Goal: Task Accomplishment & Management: Manage account settings

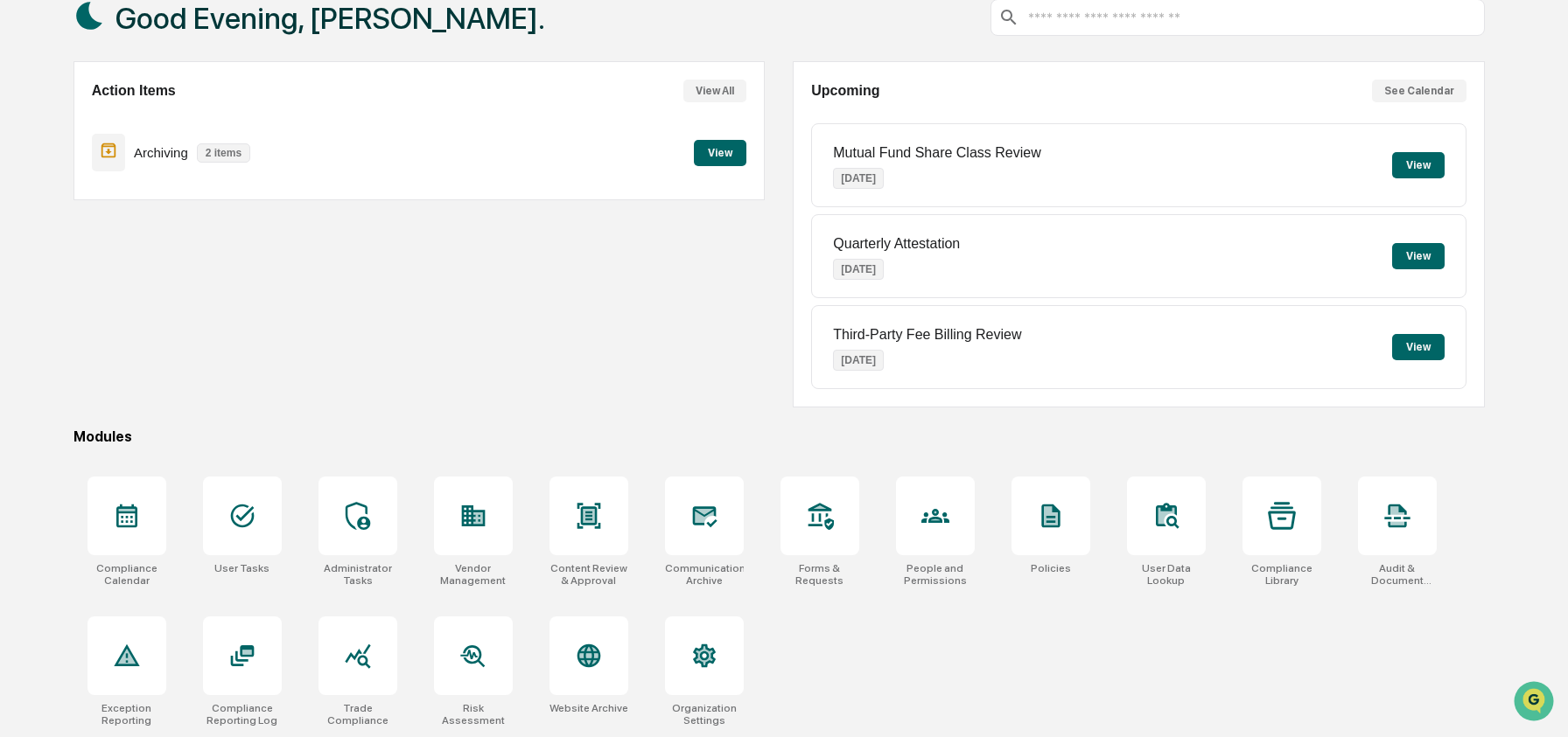
scroll to position [113, 0]
click at [906, 501] on div at bounding box center [936, 516] width 79 height 79
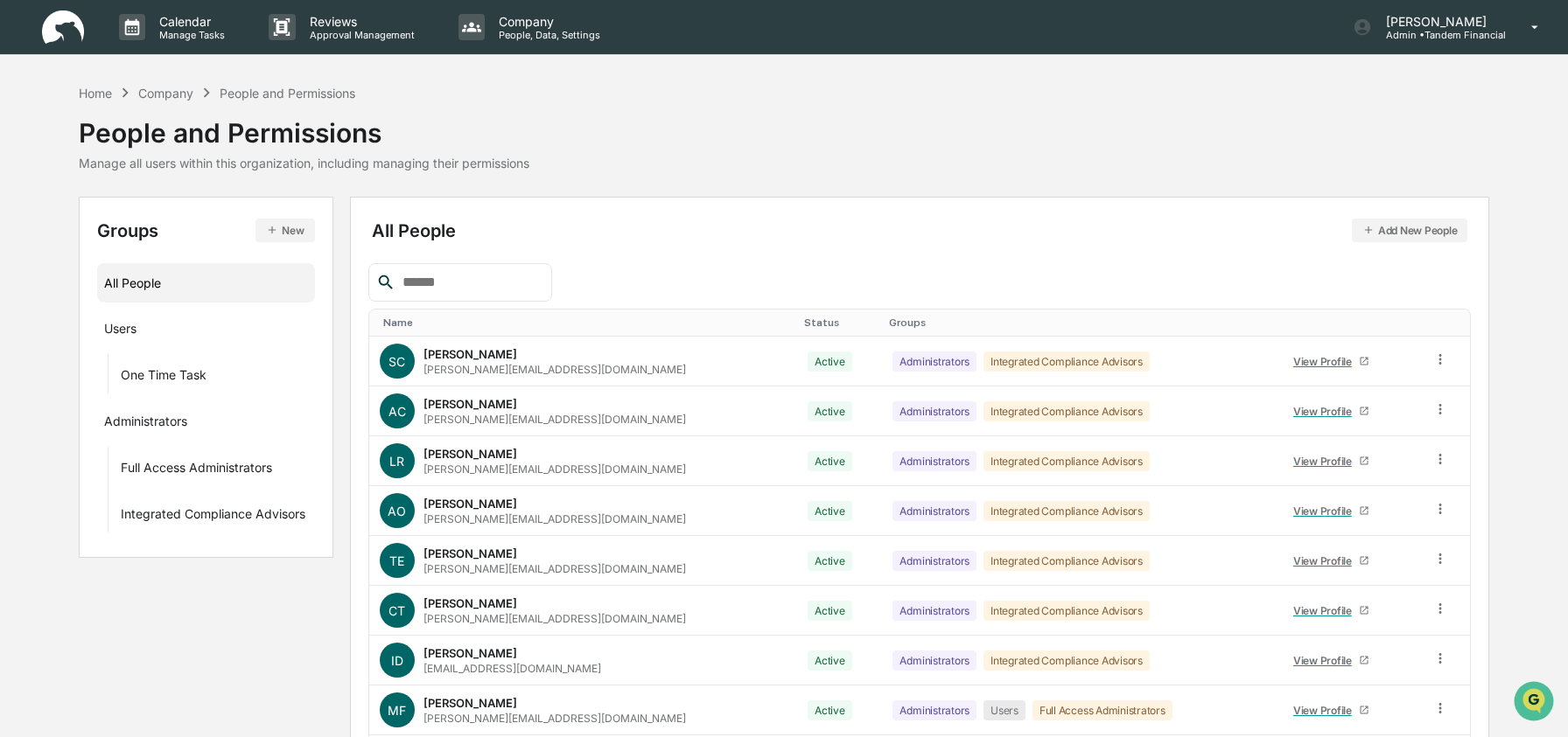
click at [1378, 226] on button "Add New People" at bounding box center [1411, 230] width 117 height 24
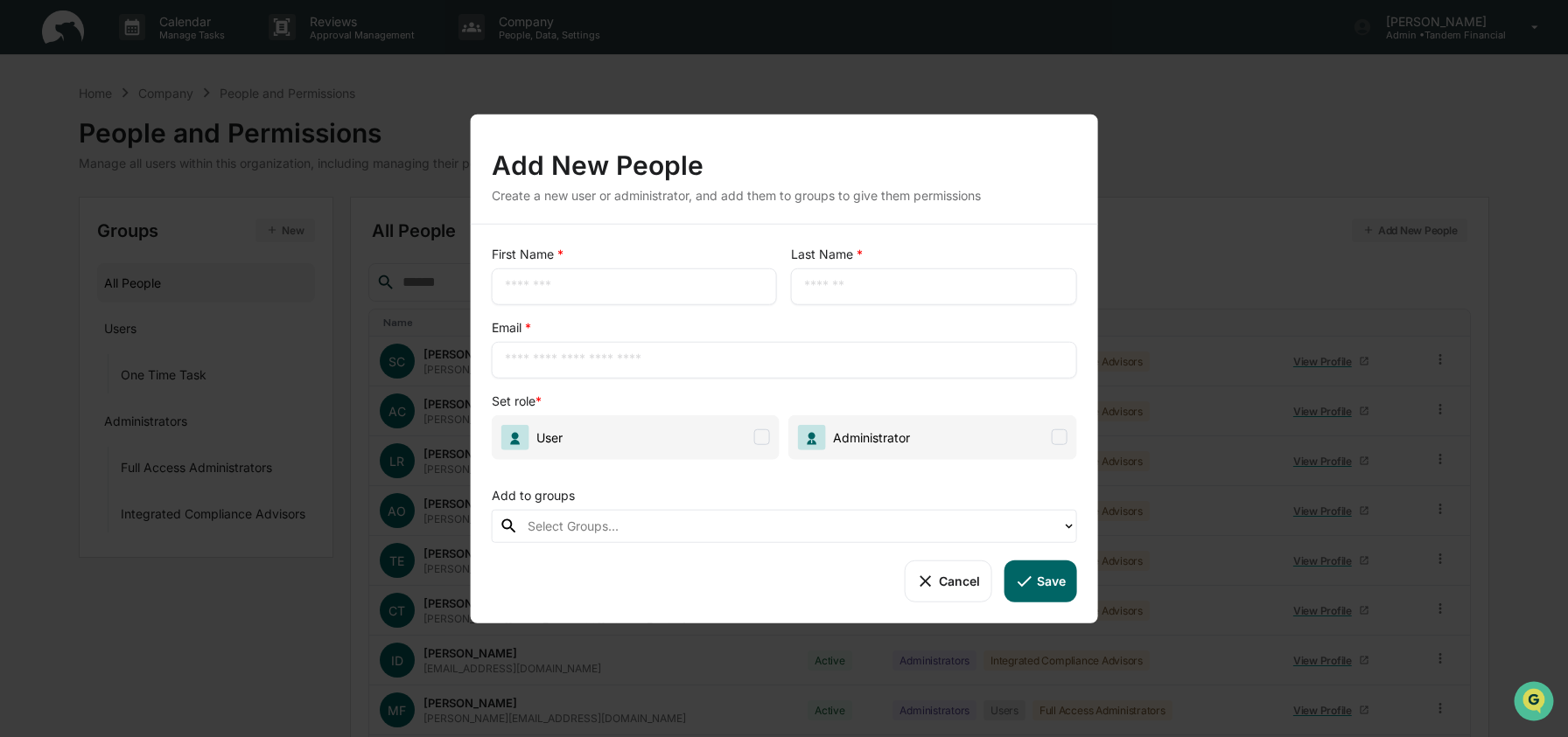
click at [687, 291] on input "text" at bounding box center [634, 286] width 259 height 18
type input "*****"
click at [655, 365] on input "text" at bounding box center [784, 360] width 559 height 18
paste input "**********"
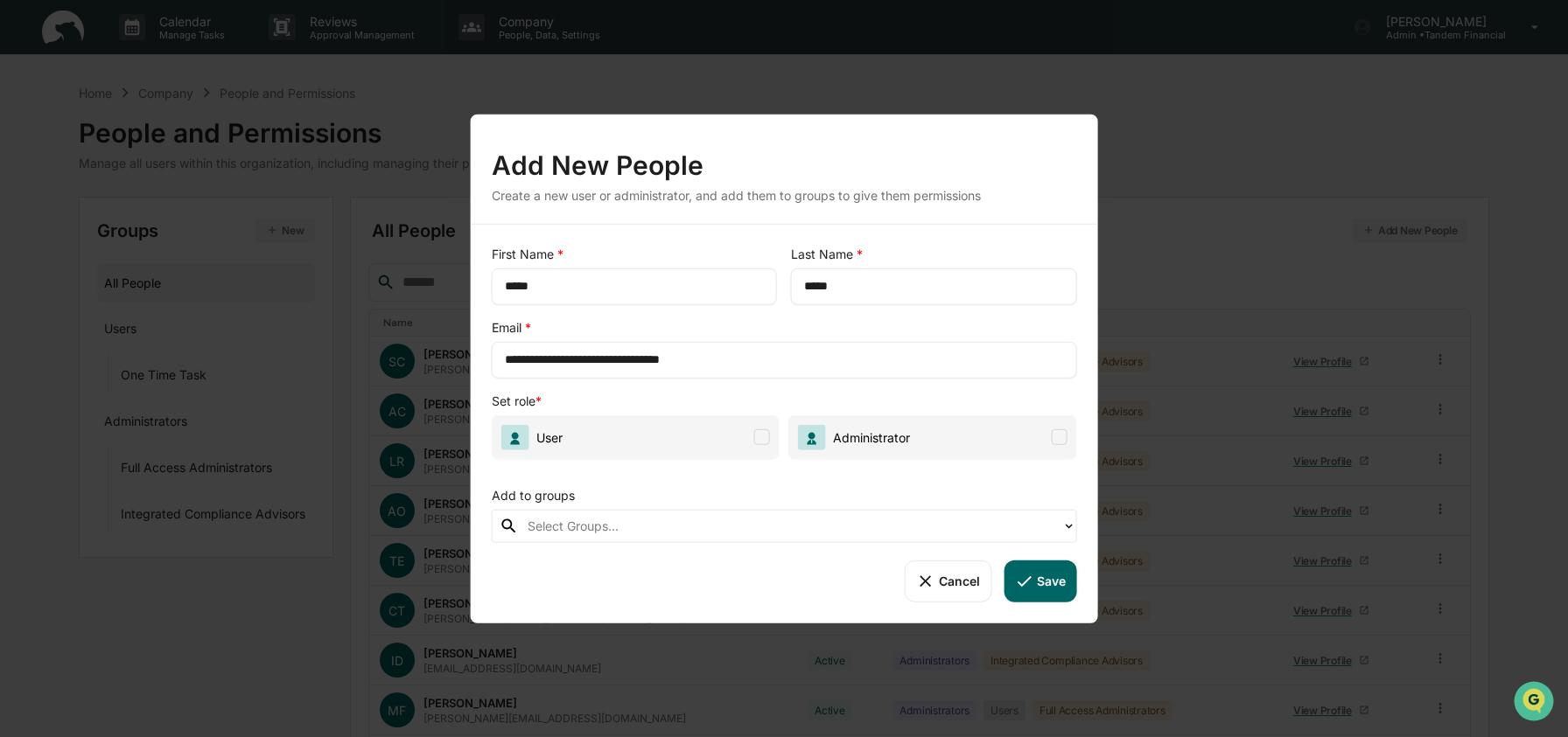
type input "**********"
click at [748, 431] on span "User" at bounding box center [636, 436] width 288 height 44
click at [695, 528] on div at bounding box center [790, 525] width 525 height 20
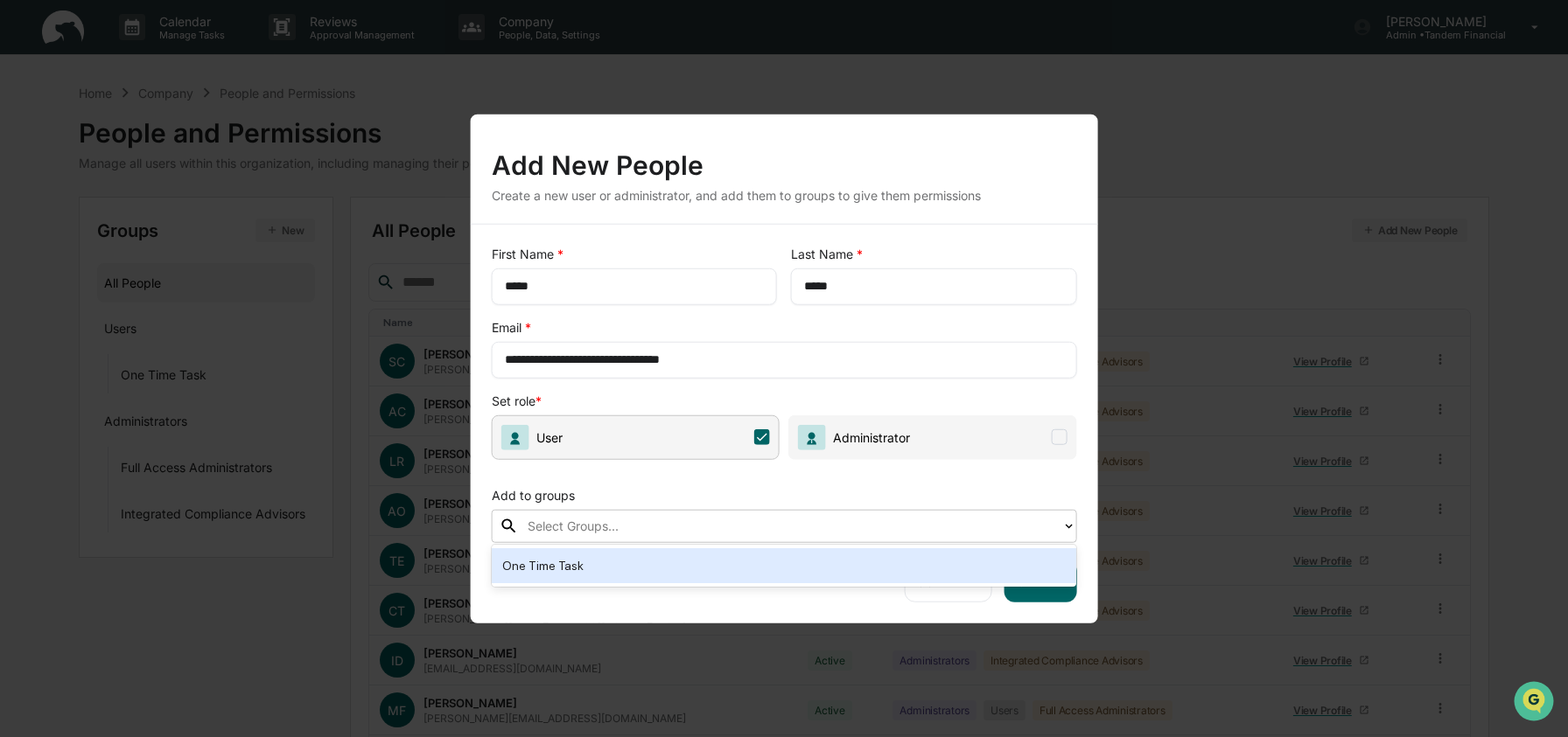
click at [695, 528] on div at bounding box center [790, 525] width 525 height 20
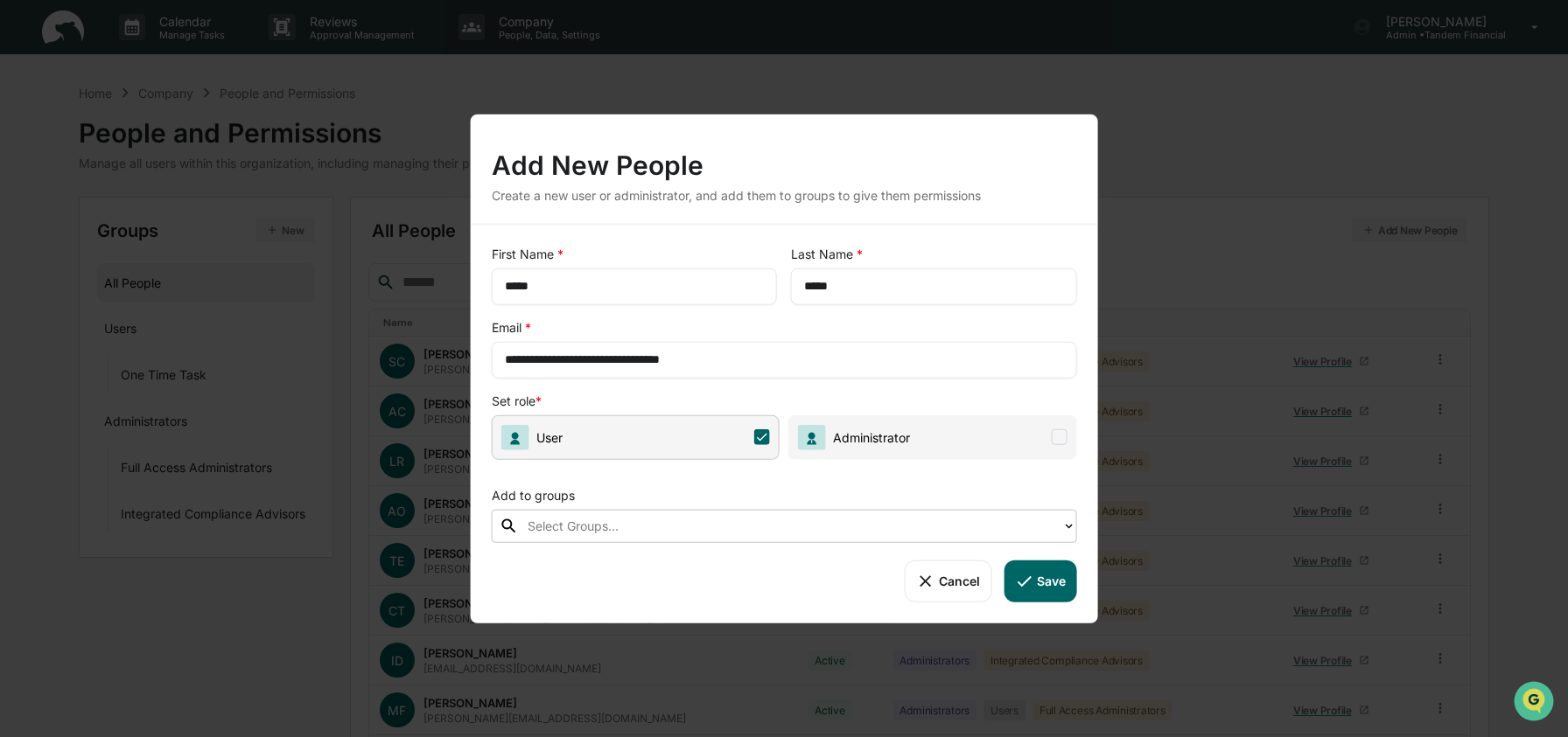
click at [1028, 576] on icon at bounding box center [1024, 581] width 19 height 19
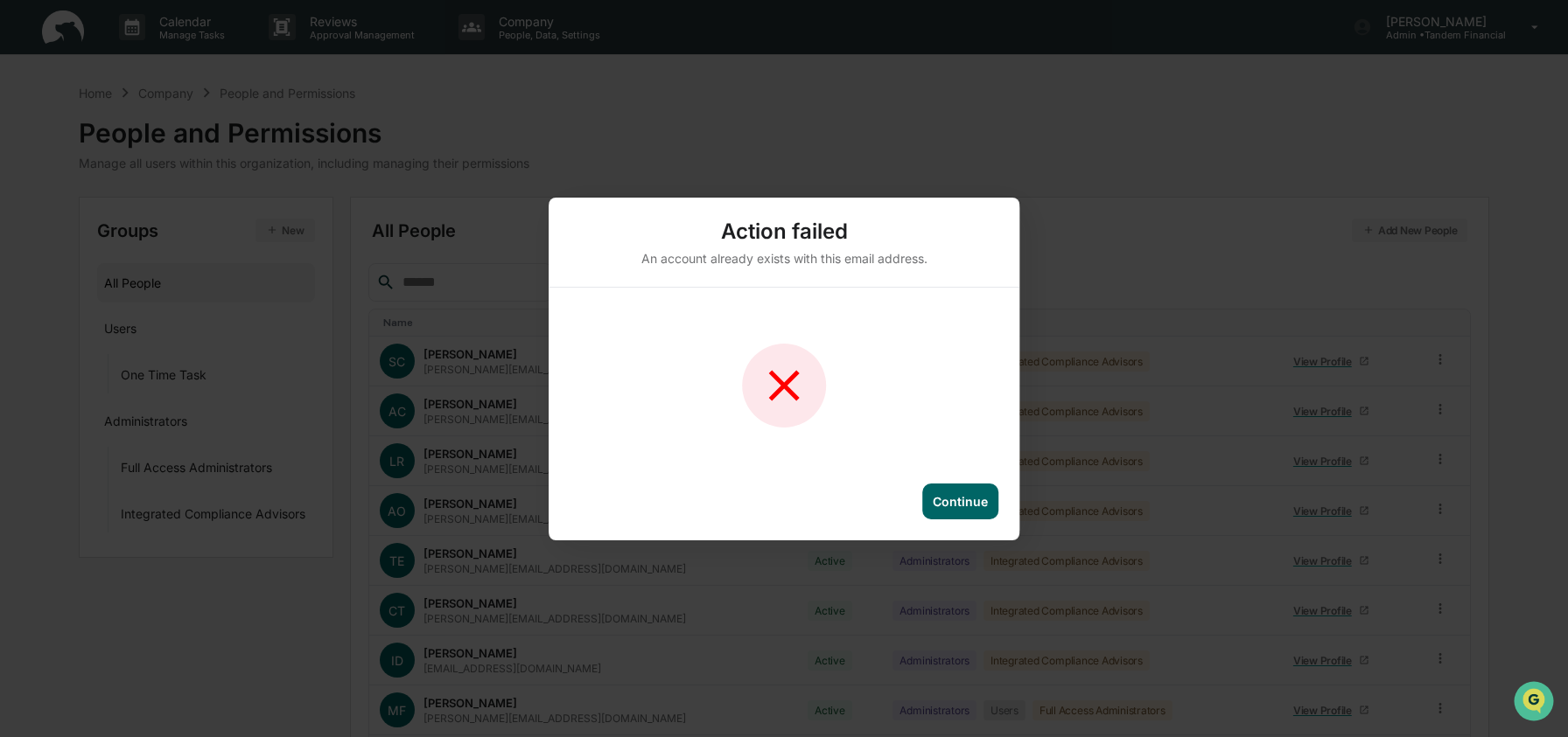
click at [953, 509] on div "Continue" at bounding box center [960, 502] width 76 height 36
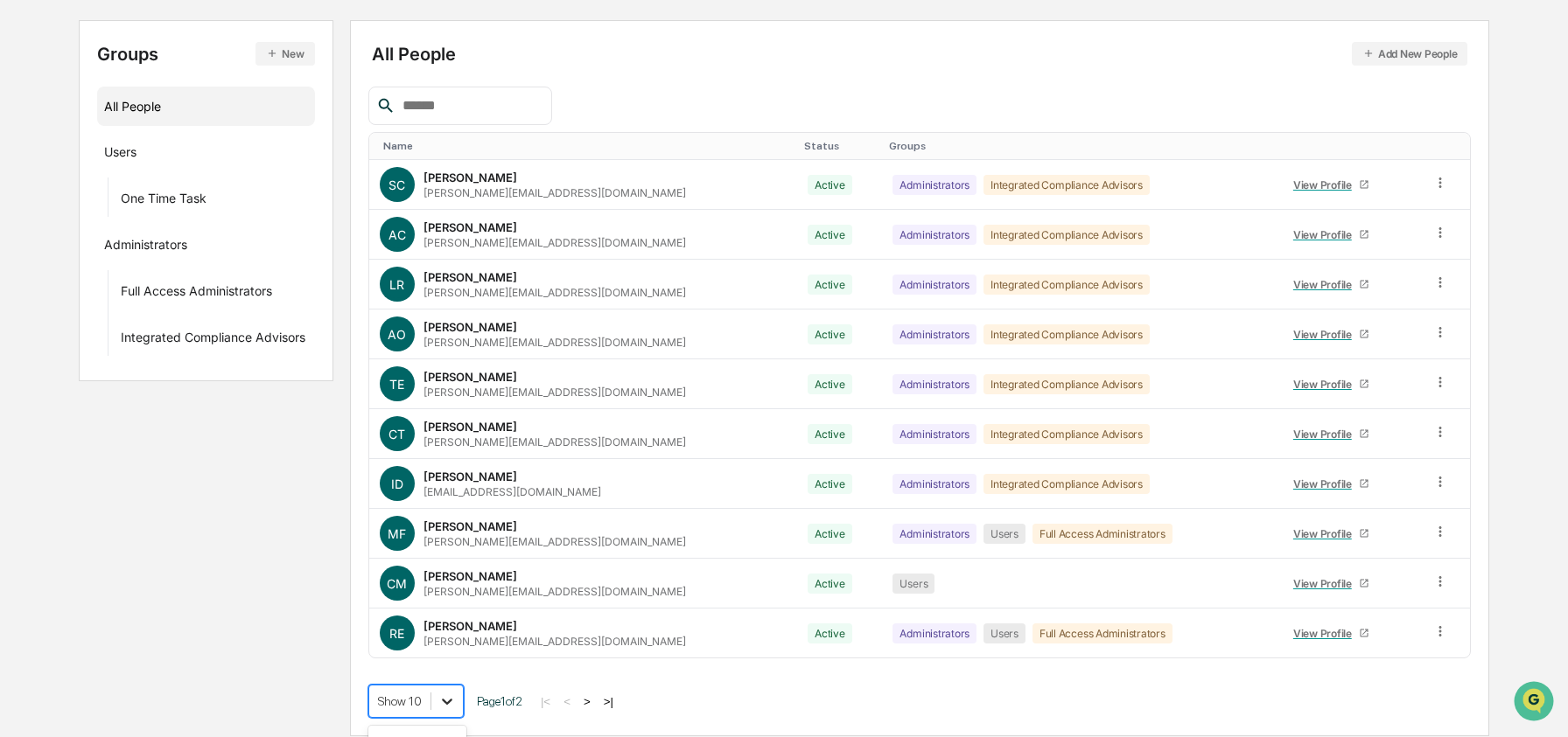
scroll to position [316, 0]
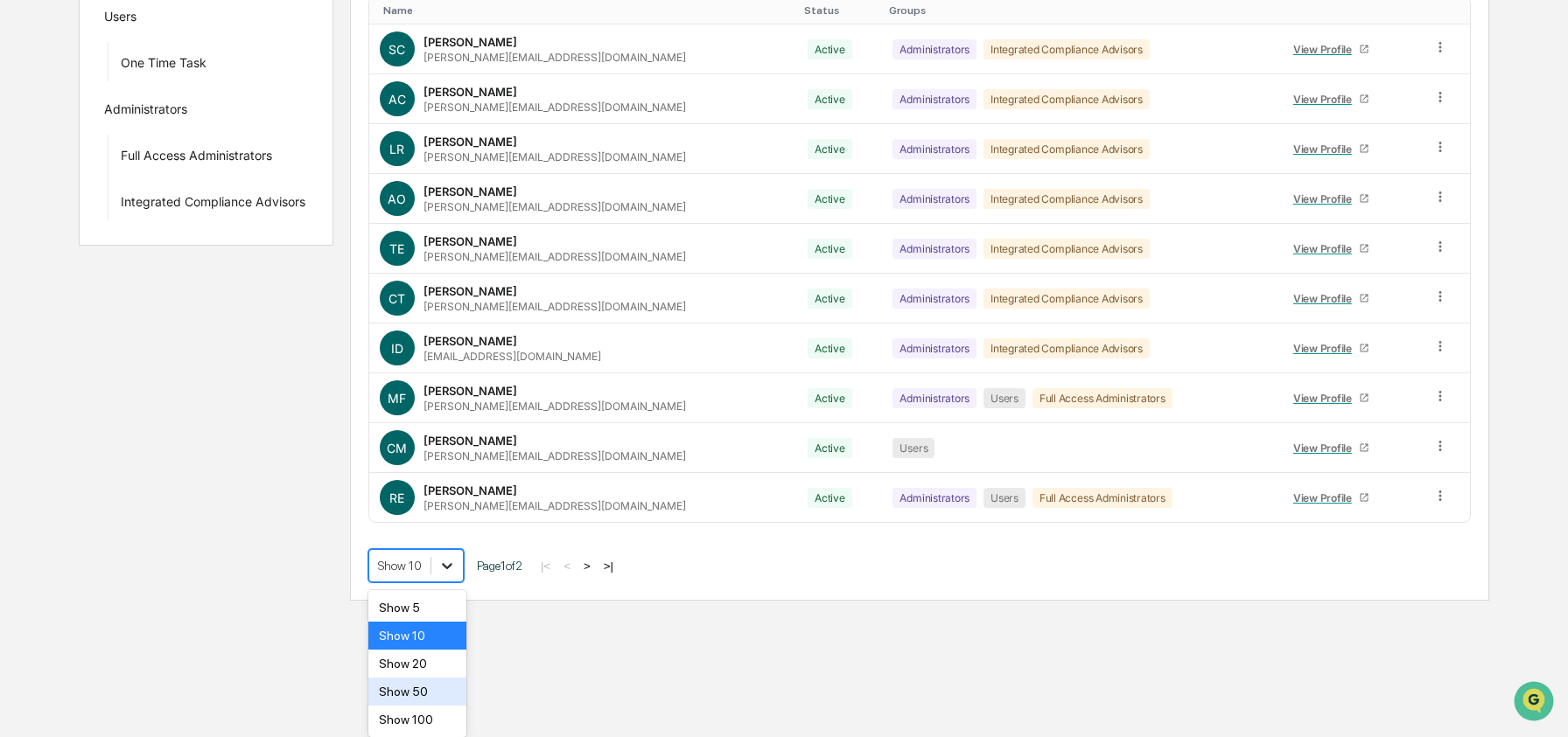
click at [440, 601] on body "Calendar Manage Tasks Reviews Approval Management Company People, Data, Setting…" at bounding box center [784, 144] width 1568 height 913
click at [432, 710] on div "Show 100" at bounding box center [417, 720] width 99 height 28
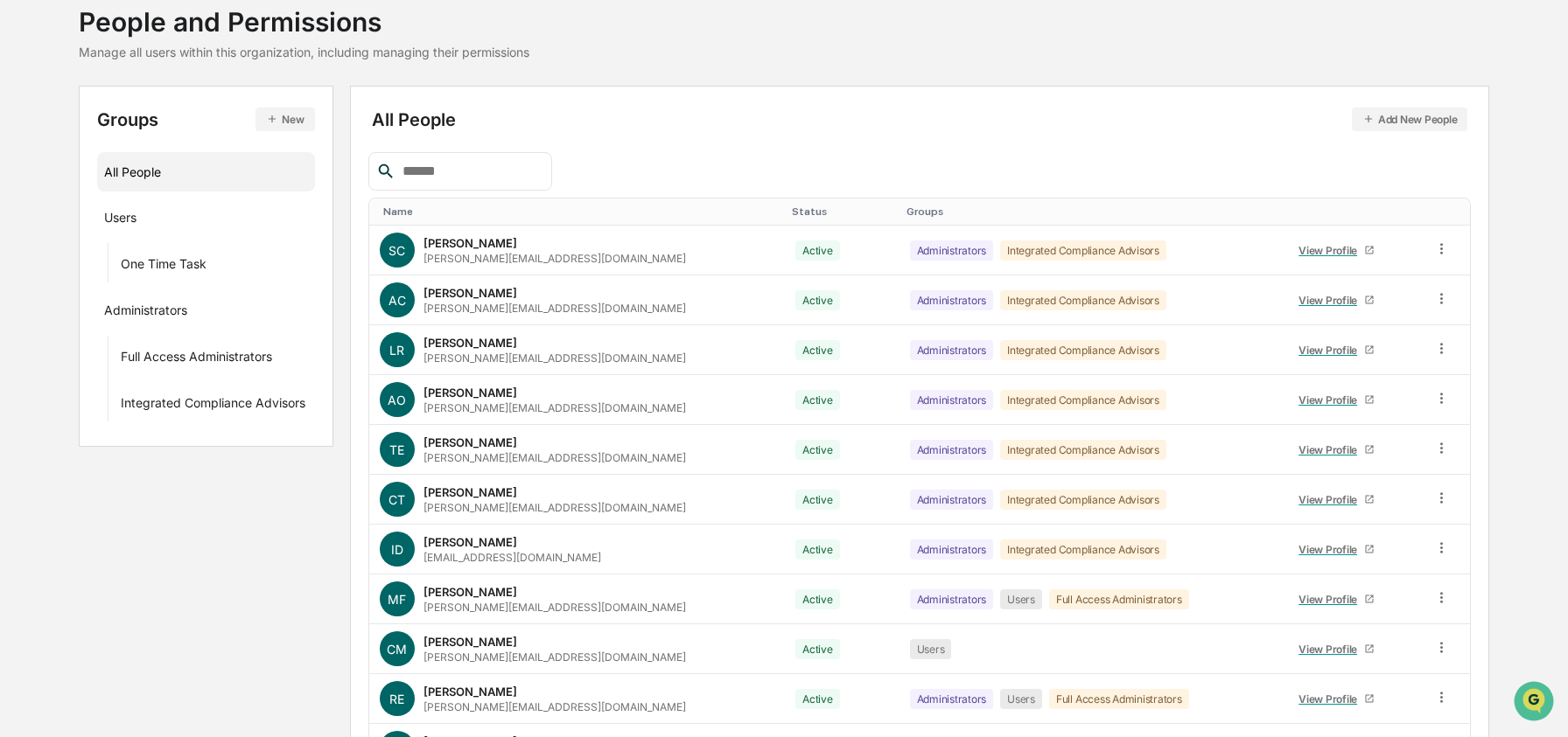
scroll to position [0, 0]
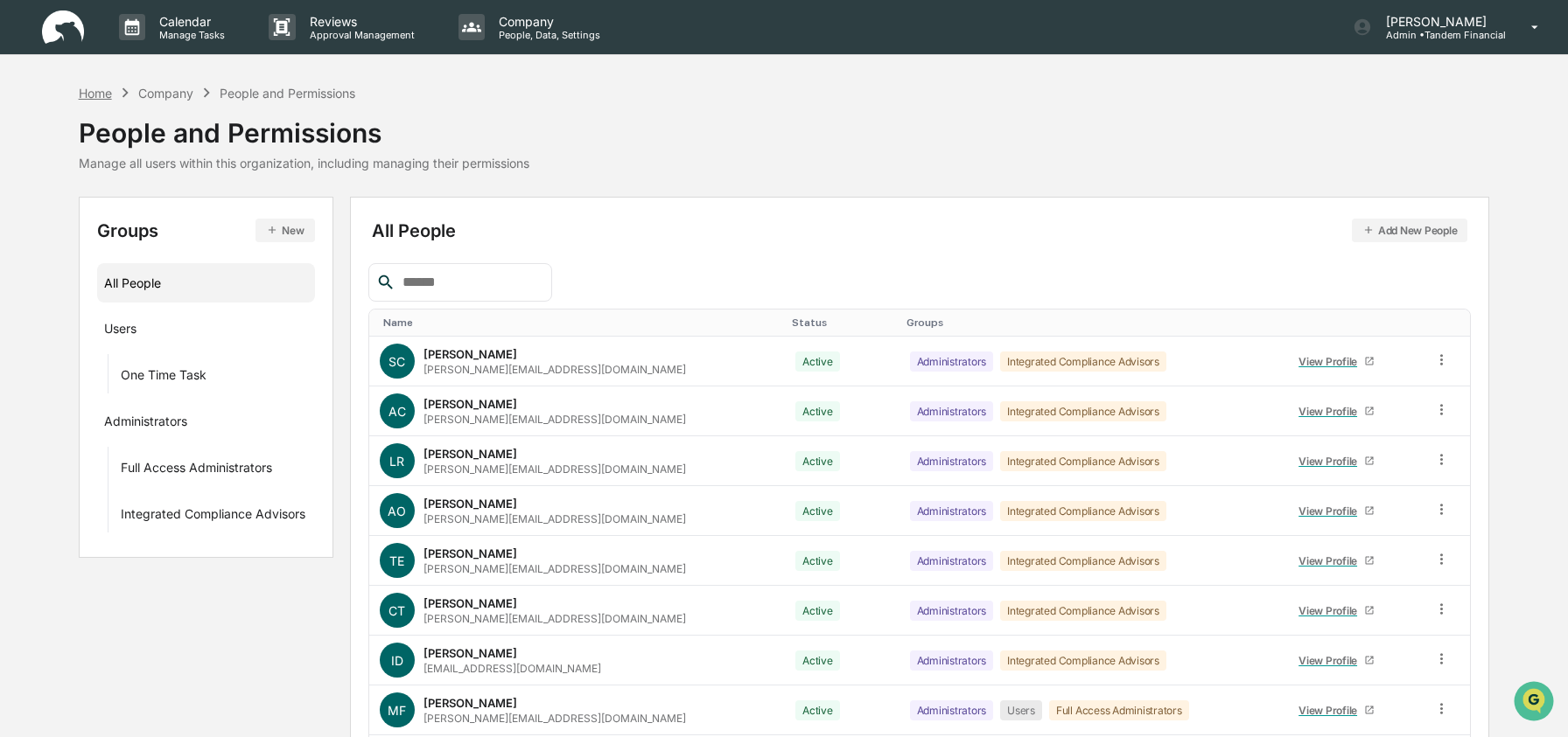
click at [99, 90] on div "Home" at bounding box center [95, 93] width 33 height 15
